Goal: Check status: Check status

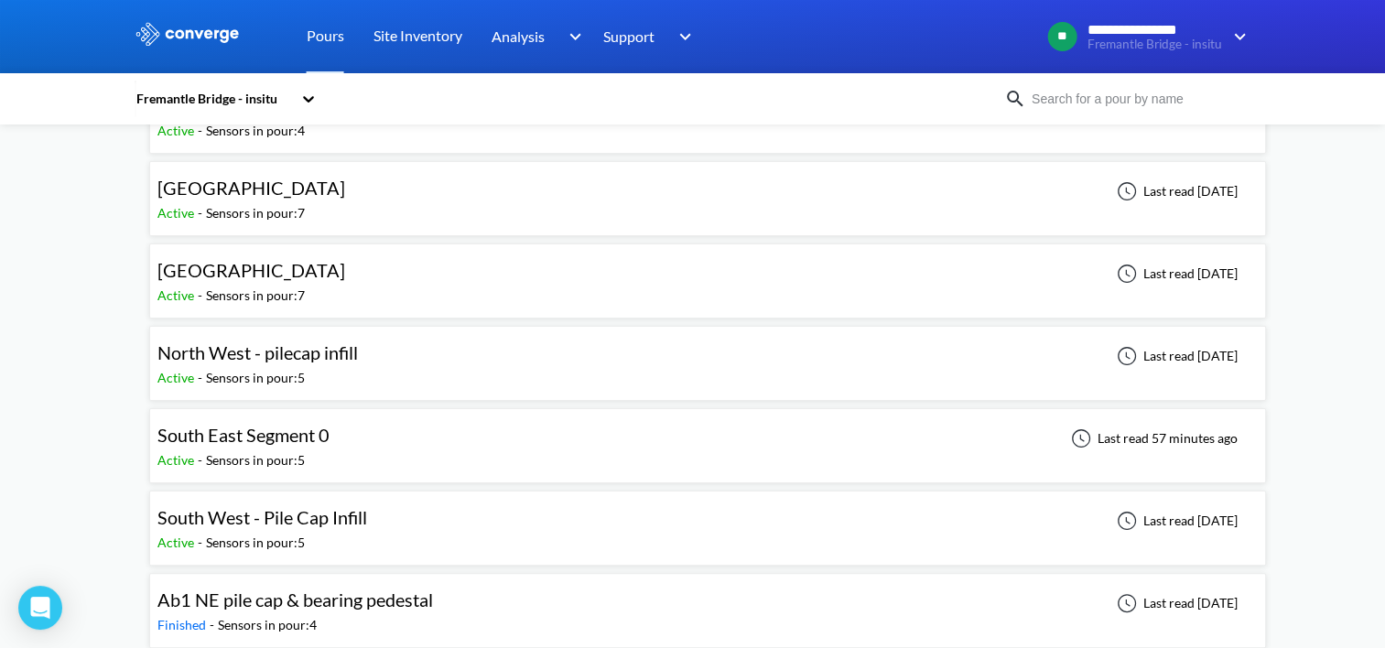
scroll to position [366, 0]
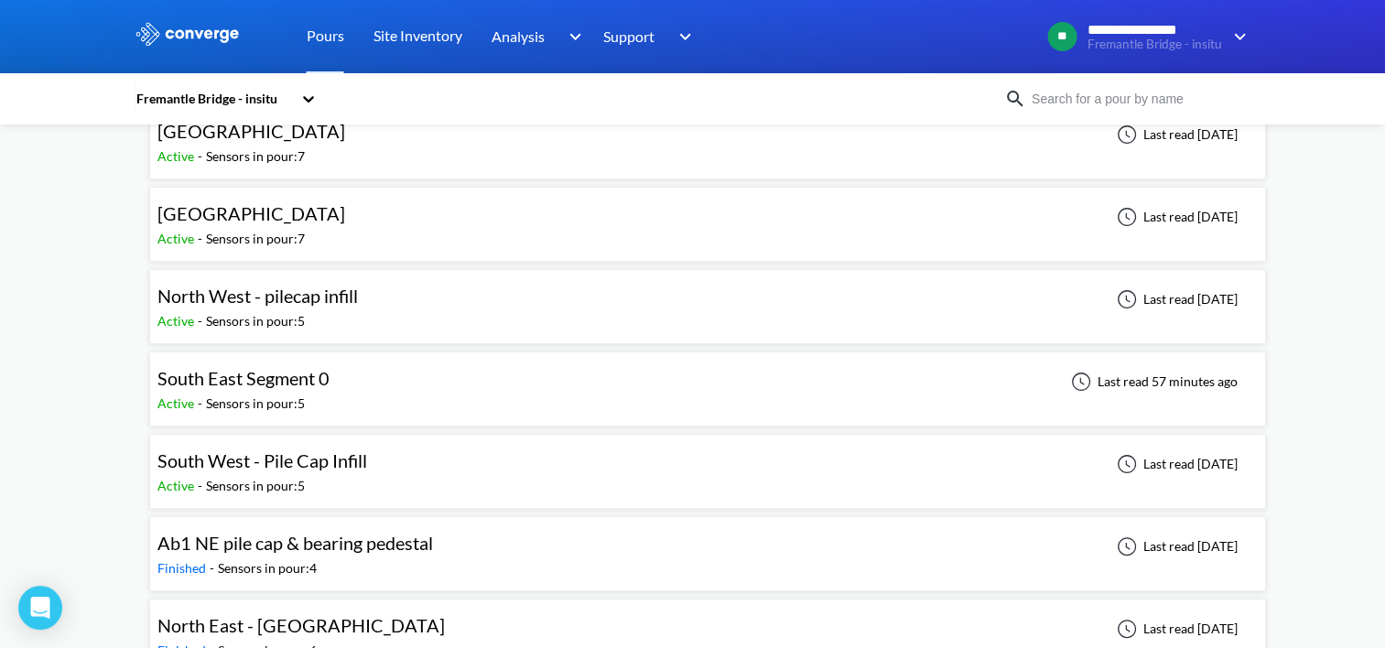
click at [254, 372] on span "South East Segment 0" at bounding box center [243, 378] width 172 height 22
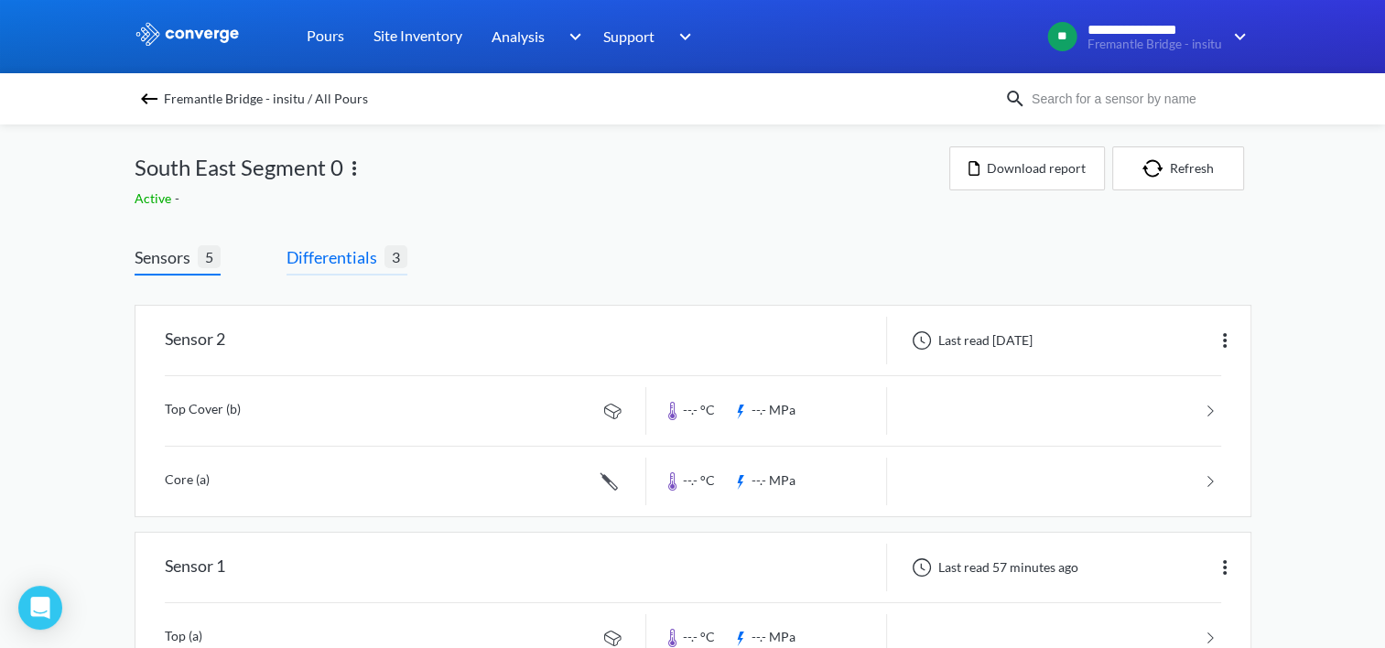
click at [320, 266] on span "Differentials" at bounding box center [335, 257] width 98 height 26
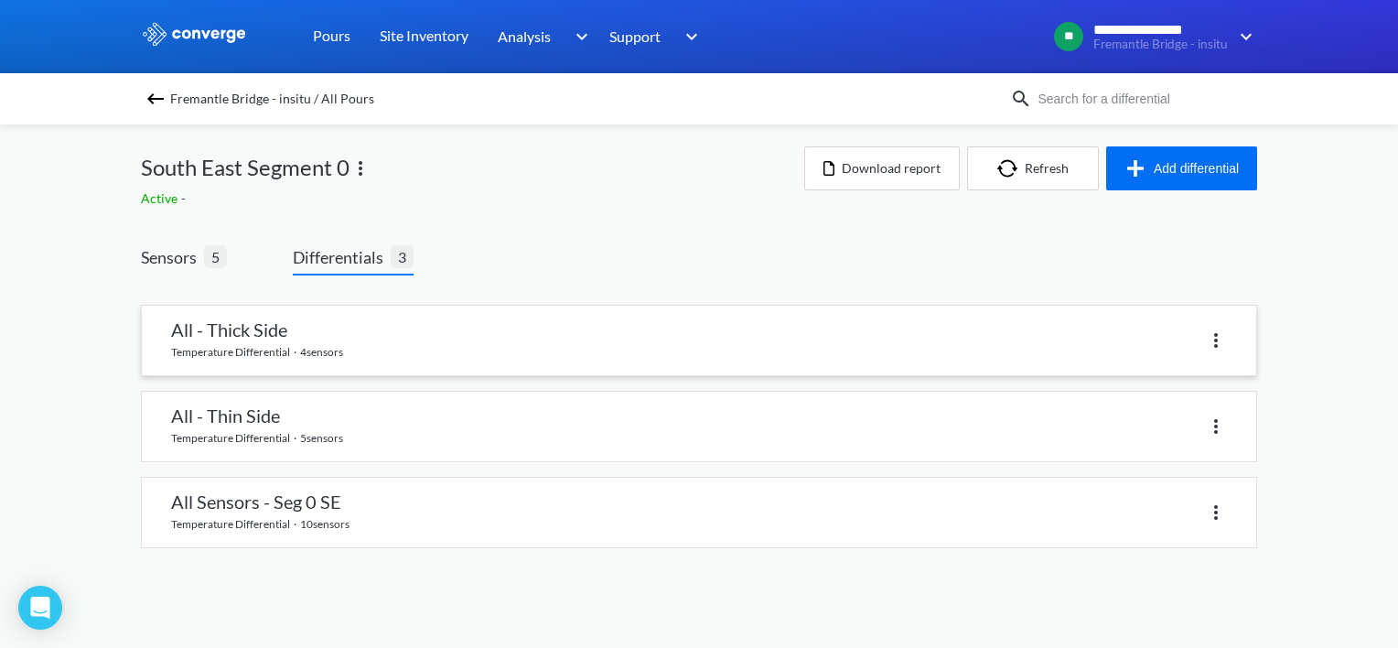
click at [271, 331] on link at bounding box center [699, 341] width 1115 height 70
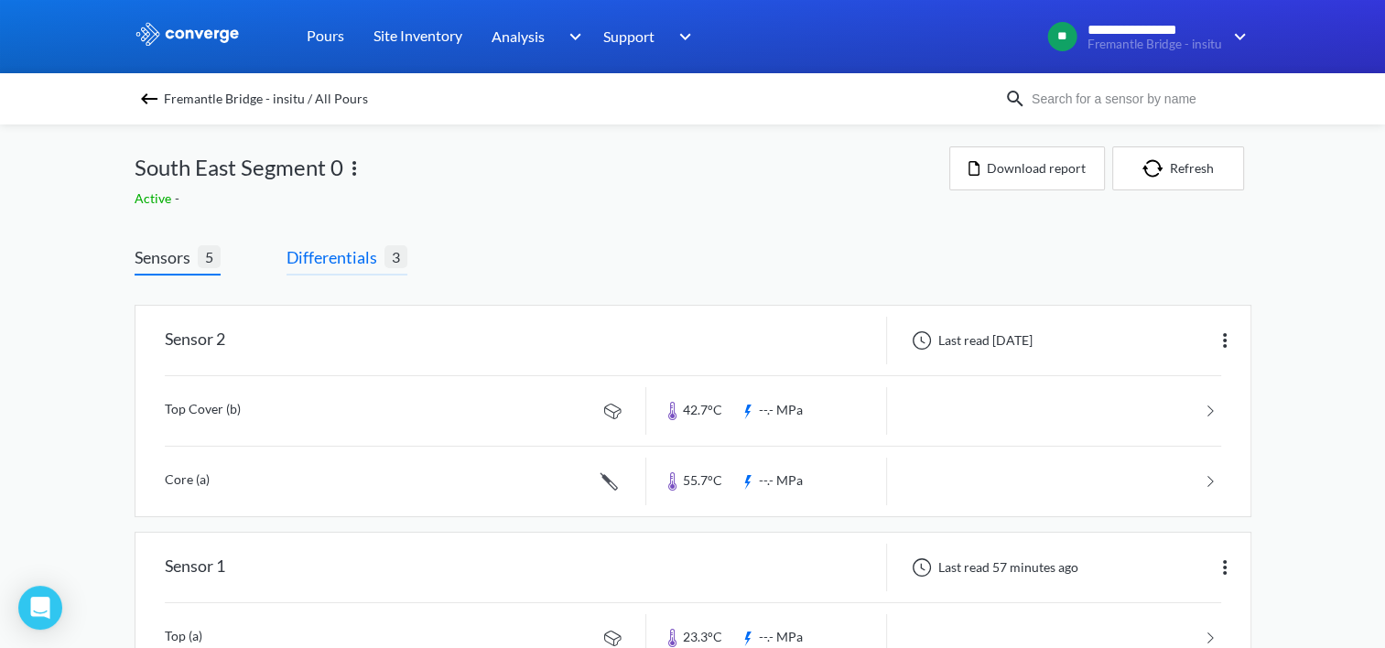
click at [313, 261] on span "Differentials" at bounding box center [335, 257] width 98 height 26
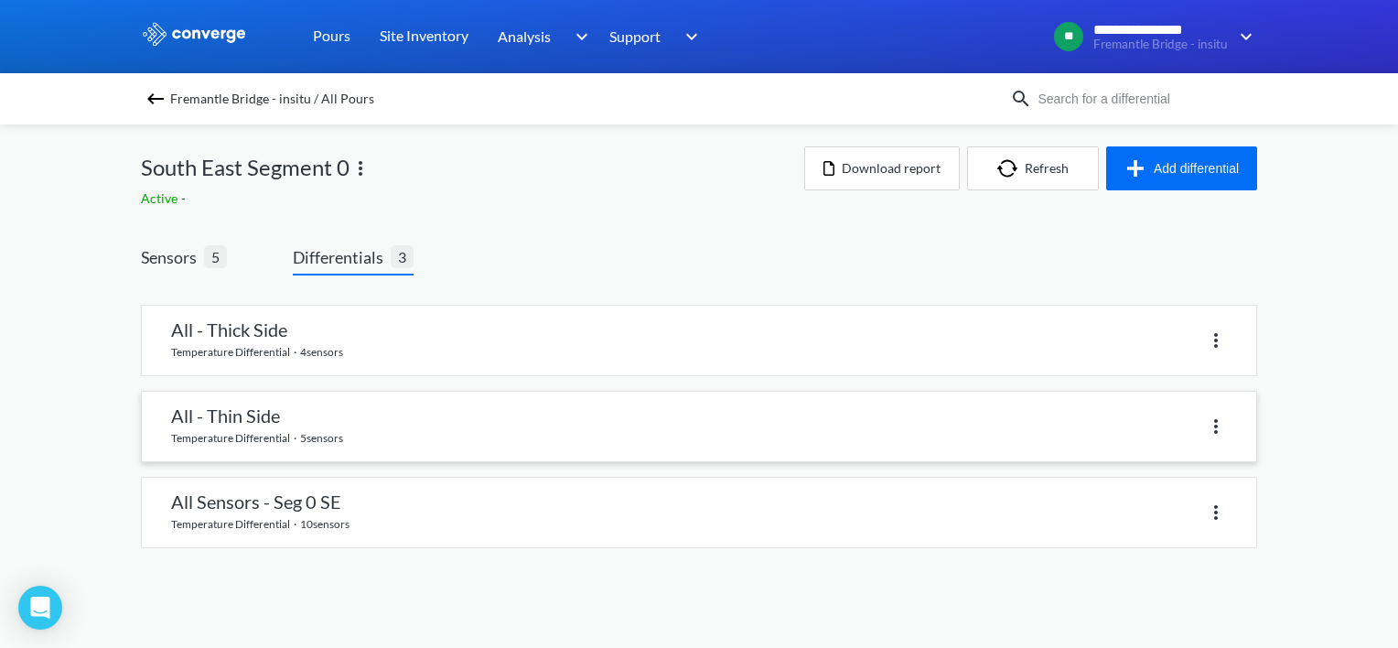
click at [264, 423] on link at bounding box center [699, 427] width 1115 height 70
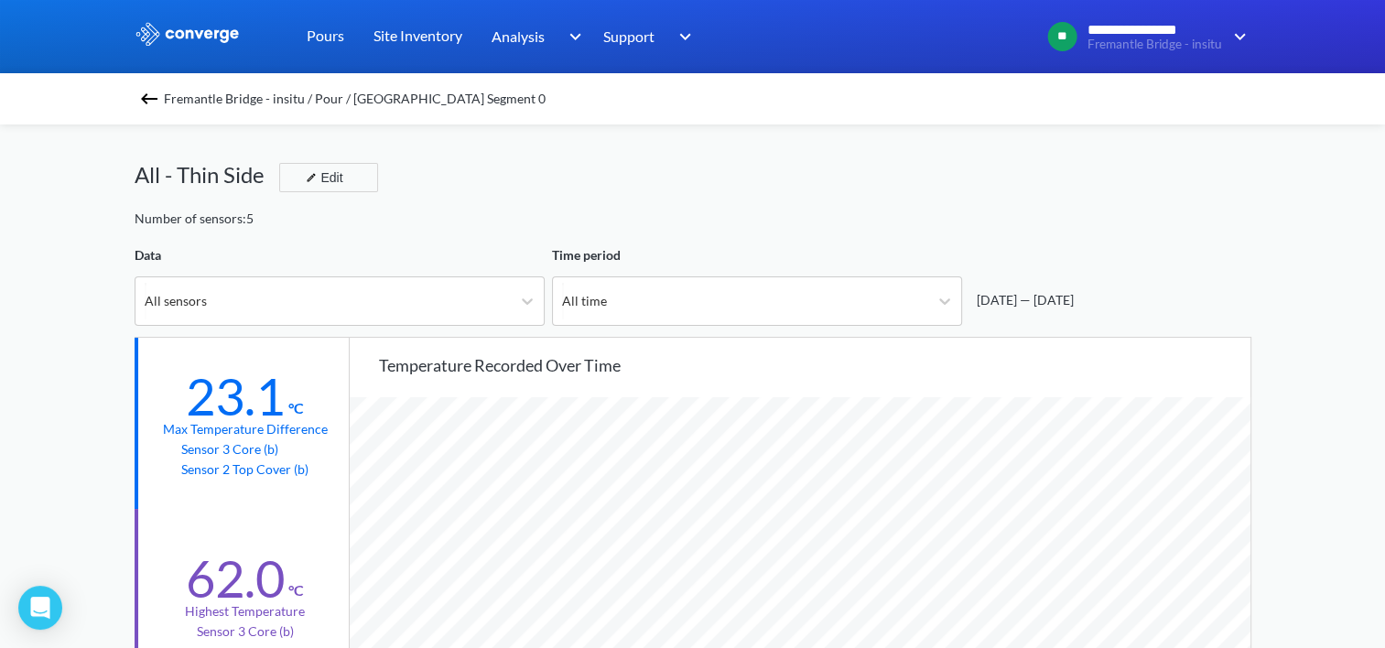
click at [347, 96] on span "Fremantle Bridge - insitu / Pour / [GEOGRAPHIC_DATA] Segment 0" at bounding box center [355, 99] width 382 height 26
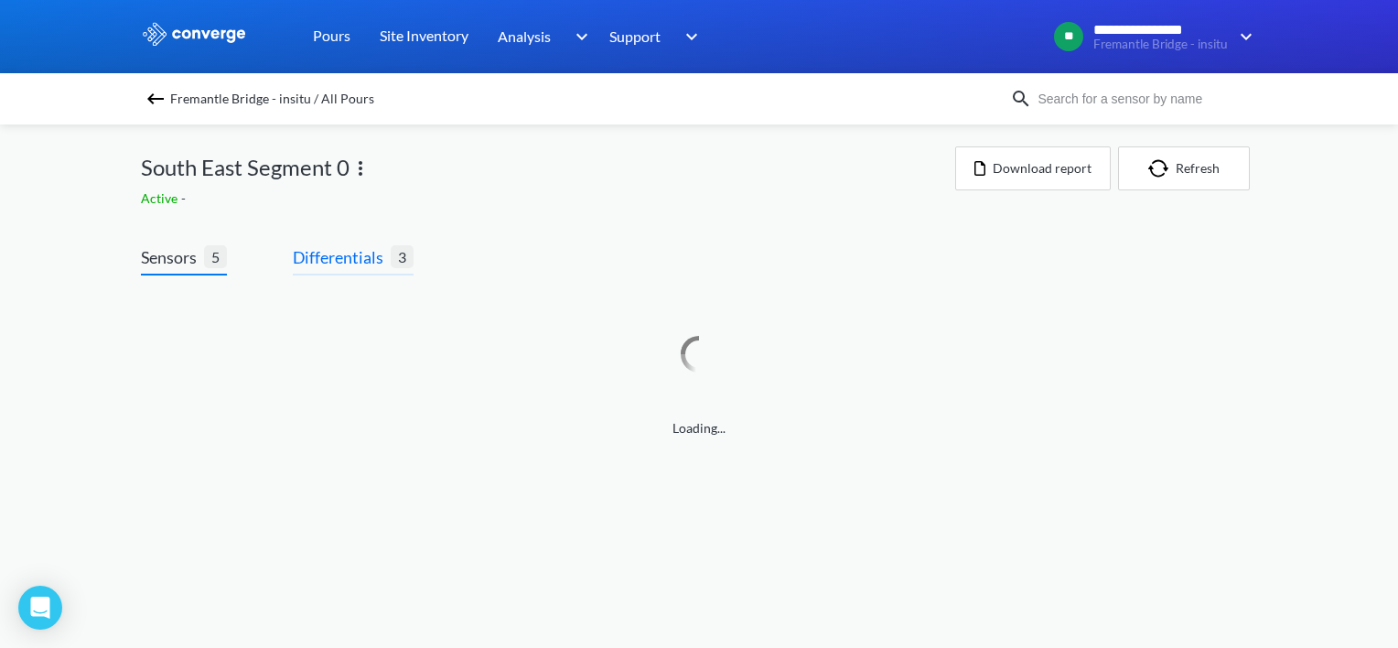
click at [344, 253] on span "Differentials" at bounding box center [342, 257] width 98 height 26
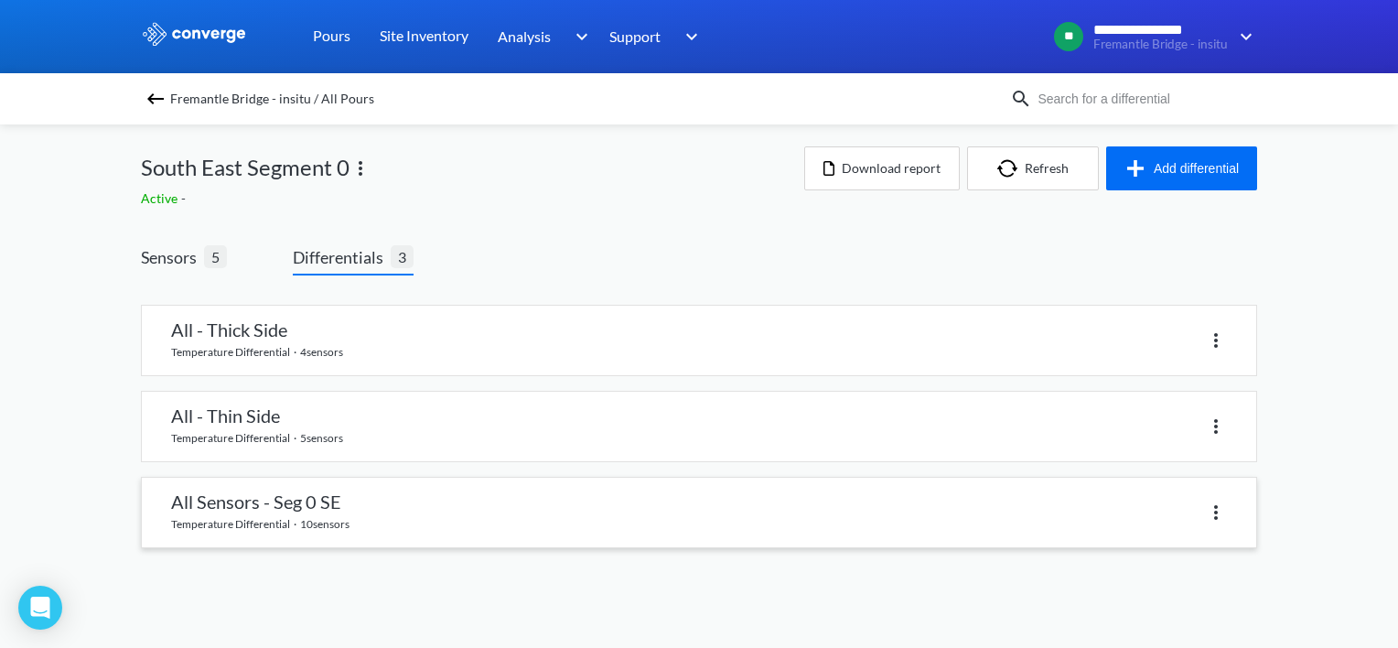
click at [275, 517] on link at bounding box center [699, 513] width 1115 height 70
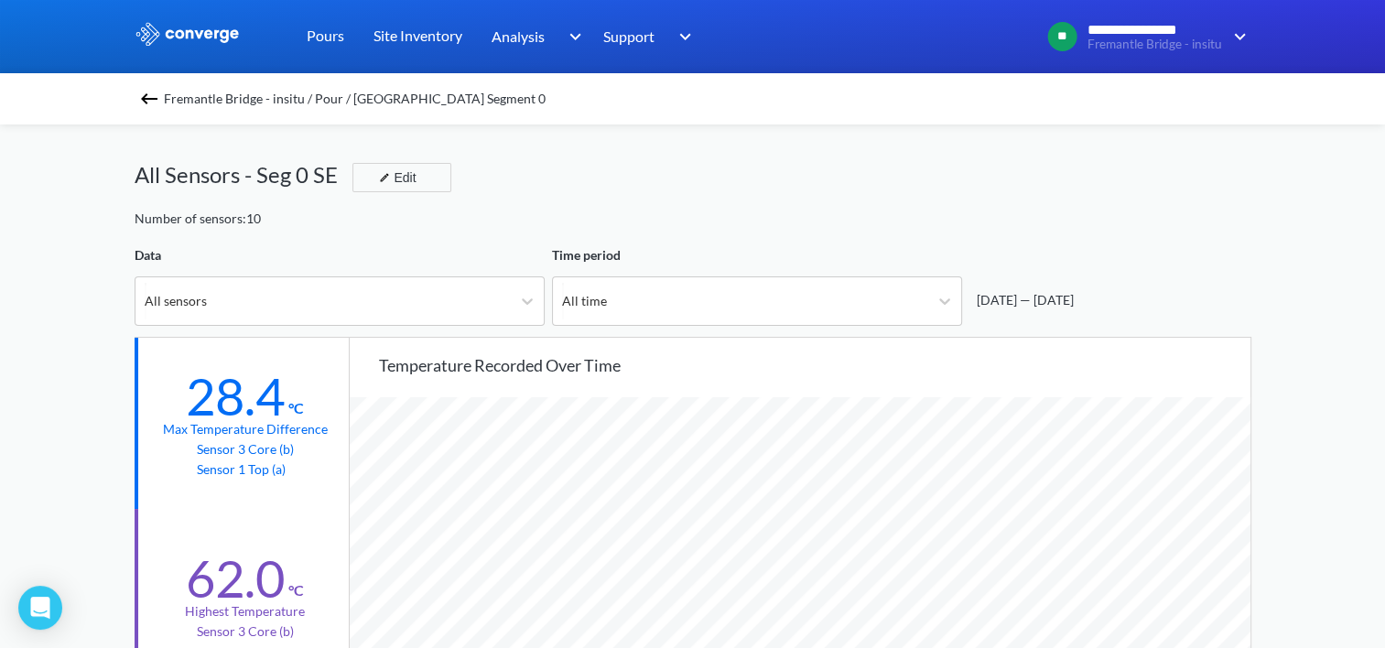
click at [344, 101] on span "Fremantle Bridge - insitu / Pour / [GEOGRAPHIC_DATA] Segment 0" at bounding box center [355, 99] width 382 height 26
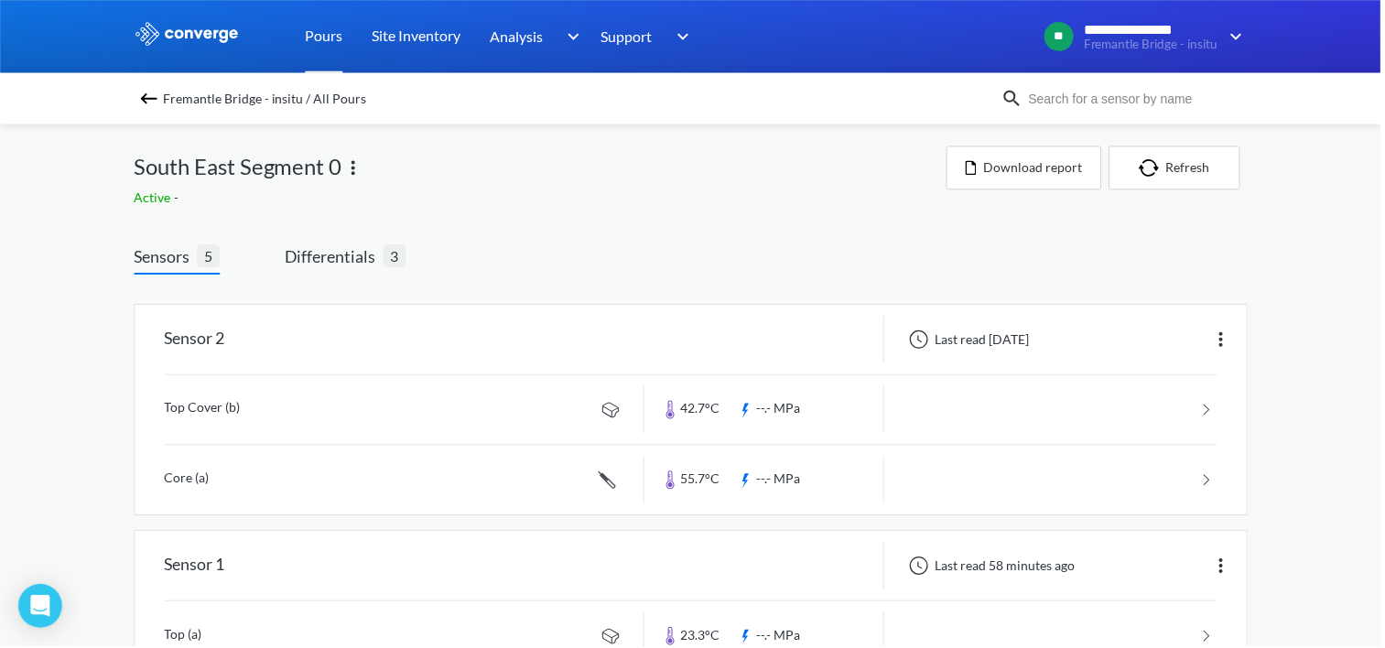
click at [342, 31] on link "Pours" at bounding box center [326, 36] width 38 height 73
